Goal: Task Accomplishment & Management: Manage account settings

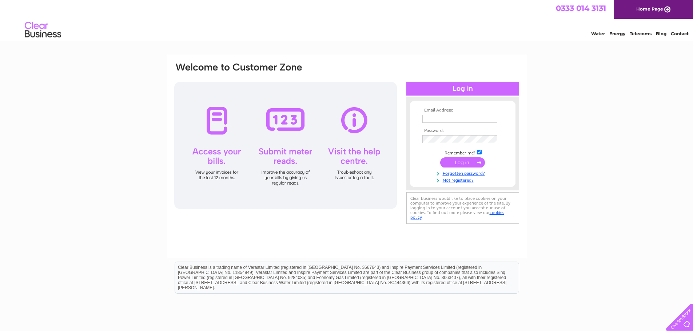
click at [439, 117] on input "text" at bounding box center [459, 119] width 75 height 8
type input "[EMAIL_ADDRESS][DOMAIN_NAME]"
click at [440, 158] on input "submit" at bounding box center [462, 163] width 45 height 10
click at [465, 181] on link "Forgotten password?" at bounding box center [463, 179] width 83 height 7
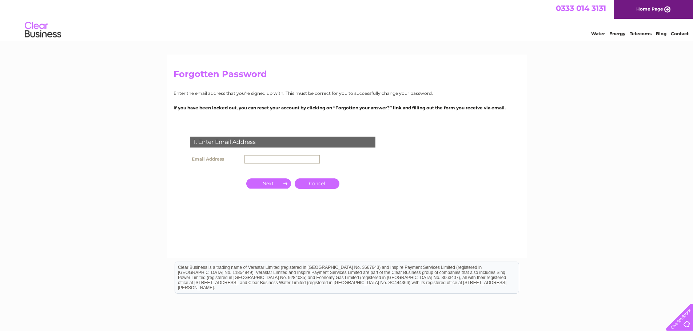
click at [278, 160] on input "text" at bounding box center [282, 159] width 76 height 9
type input "[EMAIL_ADDRESS][DOMAIN_NAME]"
click at [282, 186] on input "button" at bounding box center [268, 183] width 45 height 10
